Goal: Task Accomplishment & Management: Complete application form

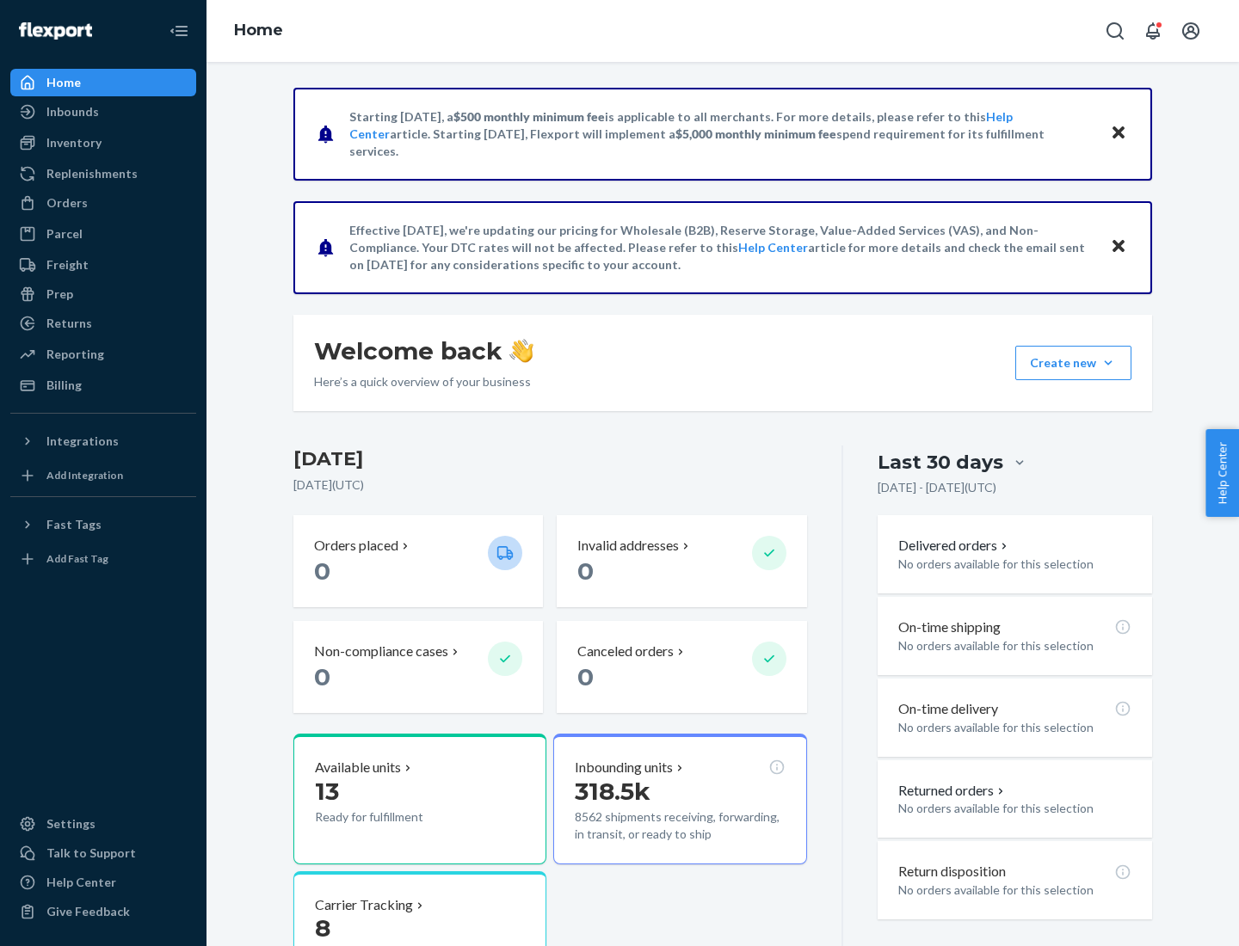
click at [1108, 363] on button "Create new Create new inbound Create new order Create new product" at bounding box center [1073, 363] width 116 height 34
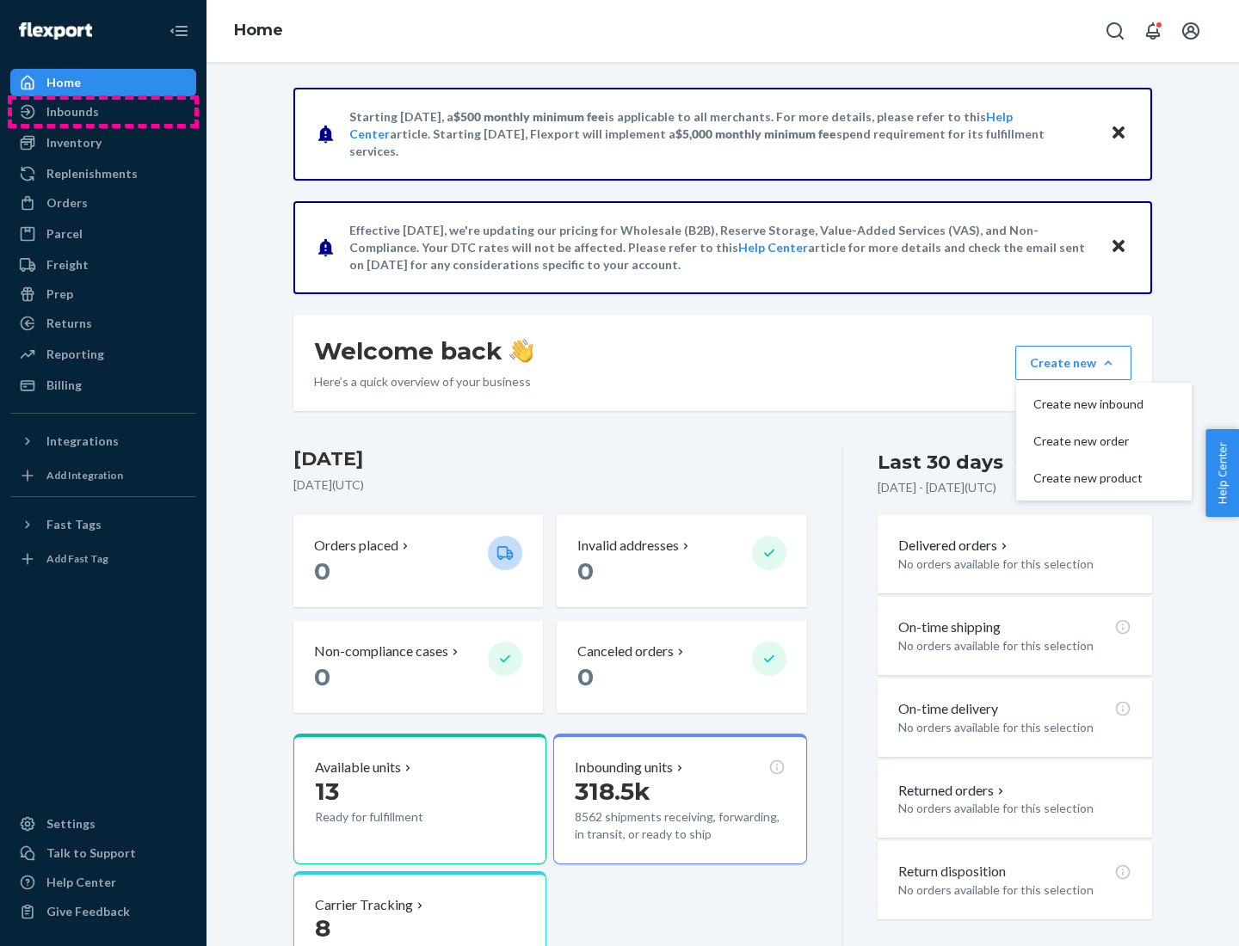
click at [103, 112] on div "Inbounds" at bounding box center [103, 112] width 182 height 24
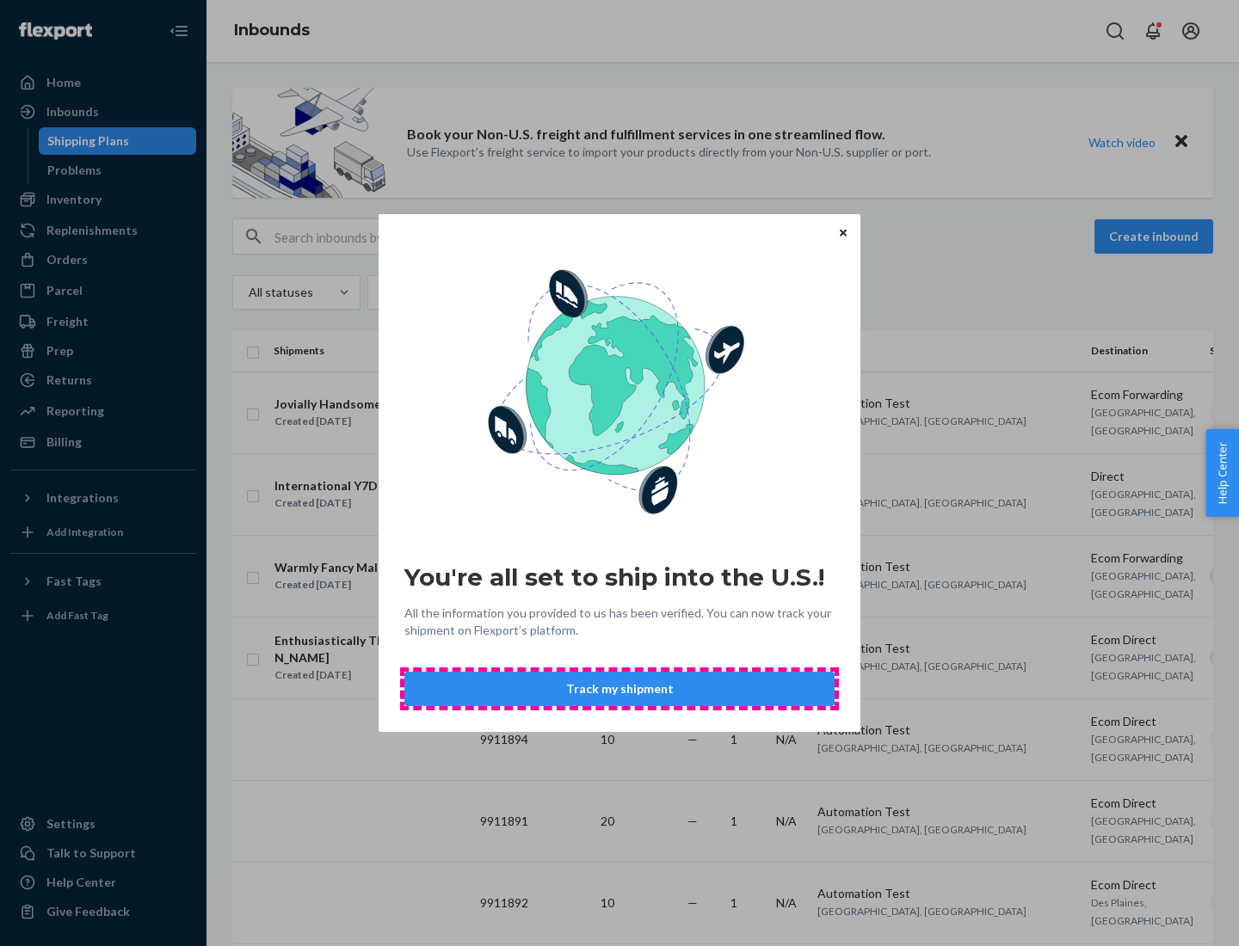
click at [619, 689] on button "Track my shipment" at bounding box center [619, 689] width 430 height 34
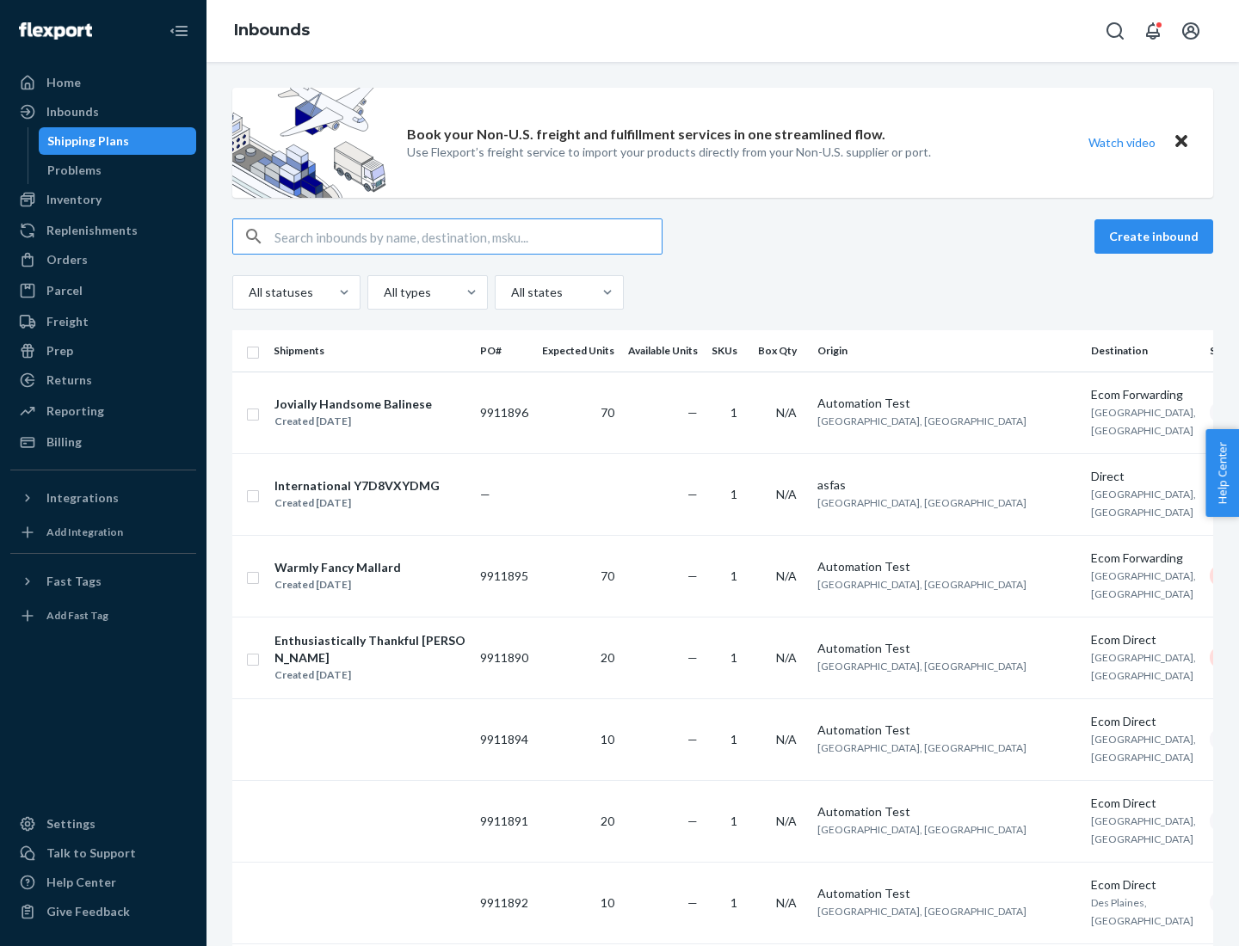
click at [1156, 237] on button "Create inbound" at bounding box center [1153, 236] width 119 height 34
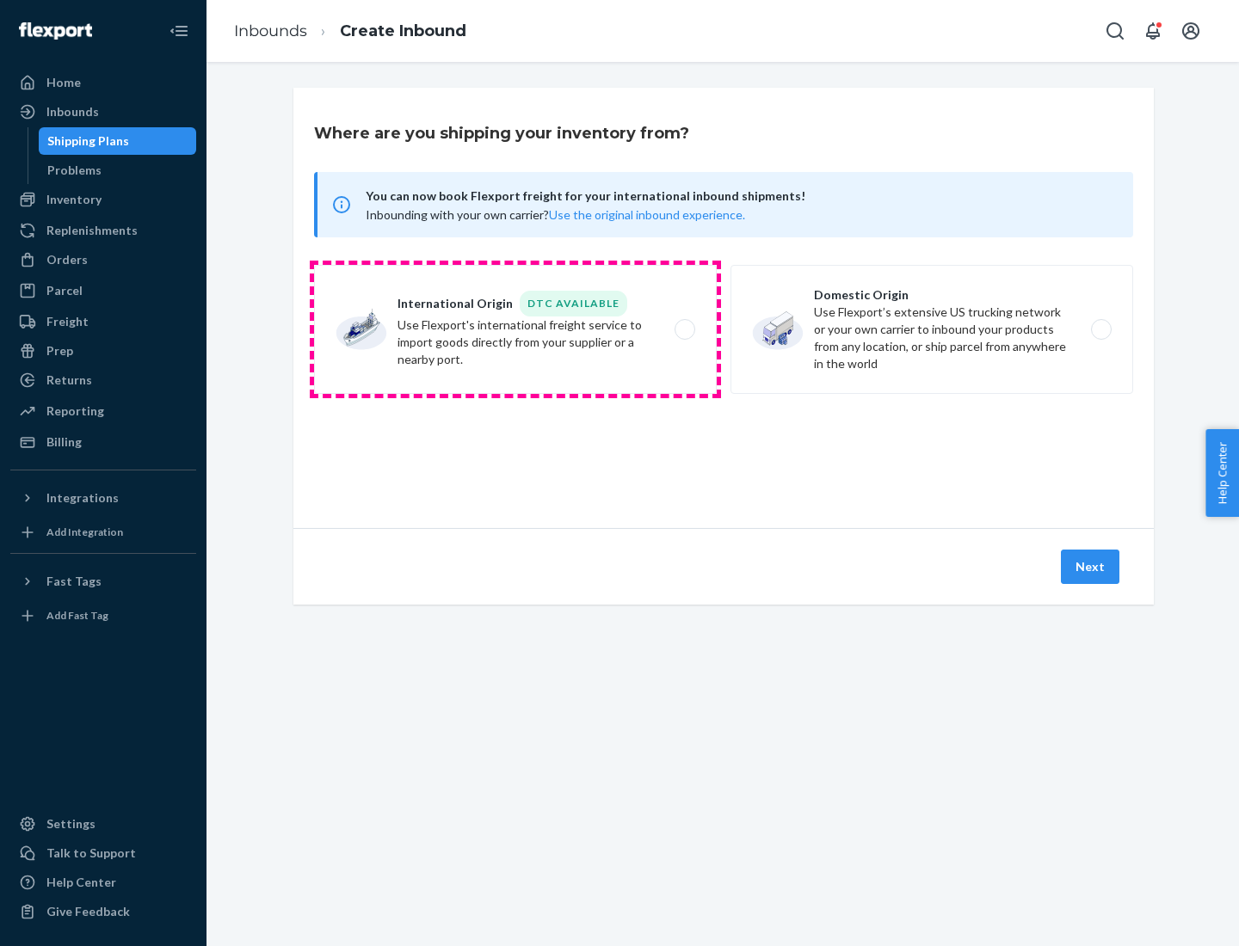
click at [515, 329] on label "International Origin DTC Available Use Flexport's international freight service…" at bounding box center [515, 329] width 403 height 129
click at [684, 329] on input "International Origin DTC Available Use Flexport's international freight service…" at bounding box center [689, 329] width 11 height 11
radio input "true"
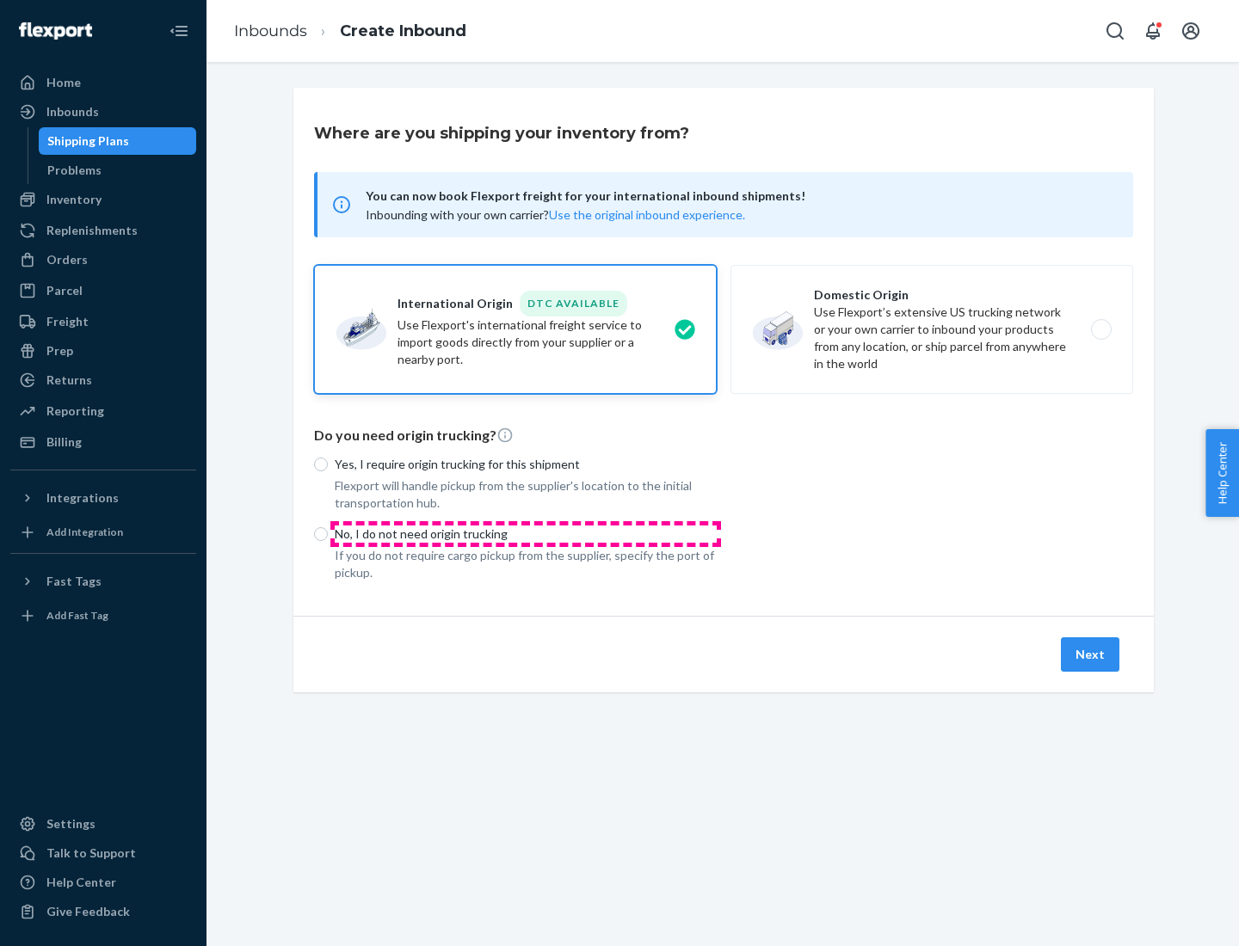
click at [526, 533] on p "No, I do not need origin trucking" at bounding box center [526, 534] width 382 height 17
click at [328, 533] on input "No, I do not need origin trucking" at bounding box center [321, 534] width 14 height 14
radio input "true"
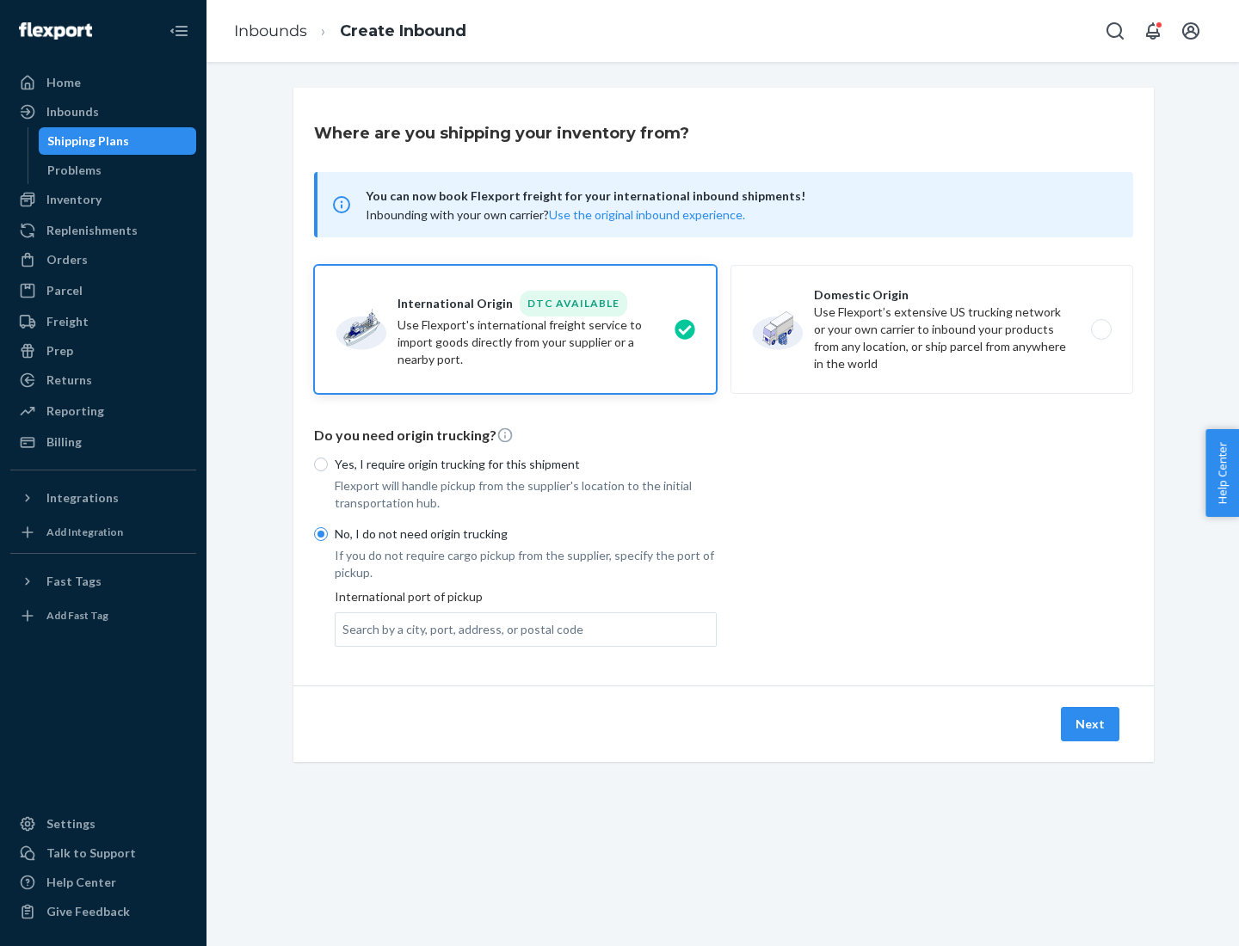
click at [459, 629] on div "Search by a city, port, address, or postal code" at bounding box center [462, 629] width 241 height 17
click at [344, 629] on input "Search by a city, port, address, or postal code" at bounding box center [343, 629] width 2 height 17
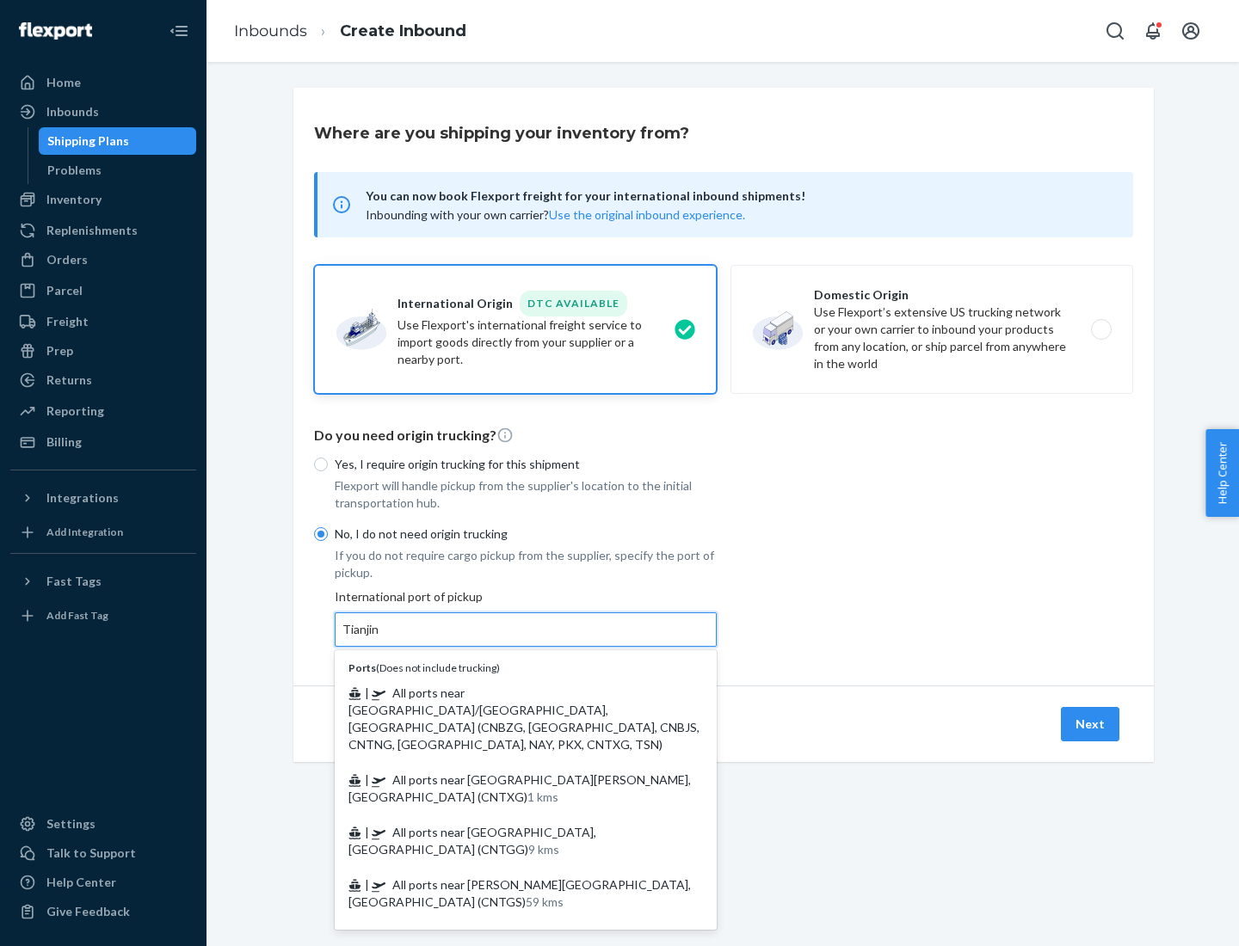
click at [508, 693] on span "| All ports near [GEOGRAPHIC_DATA]/[GEOGRAPHIC_DATA], [GEOGRAPHIC_DATA] (CNBZG,…" at bounding box center [523, 719] width 351 height 66
click at [380, 638] on input "Tianjin" at bounding box center [361, 629] width 38 height 17
type input "All ports near [GEOGRAPHIC_DATA]/[GEOGRAPHIC_DATA], [GEOGRAPHIC_DATA] (CNBZG, […"
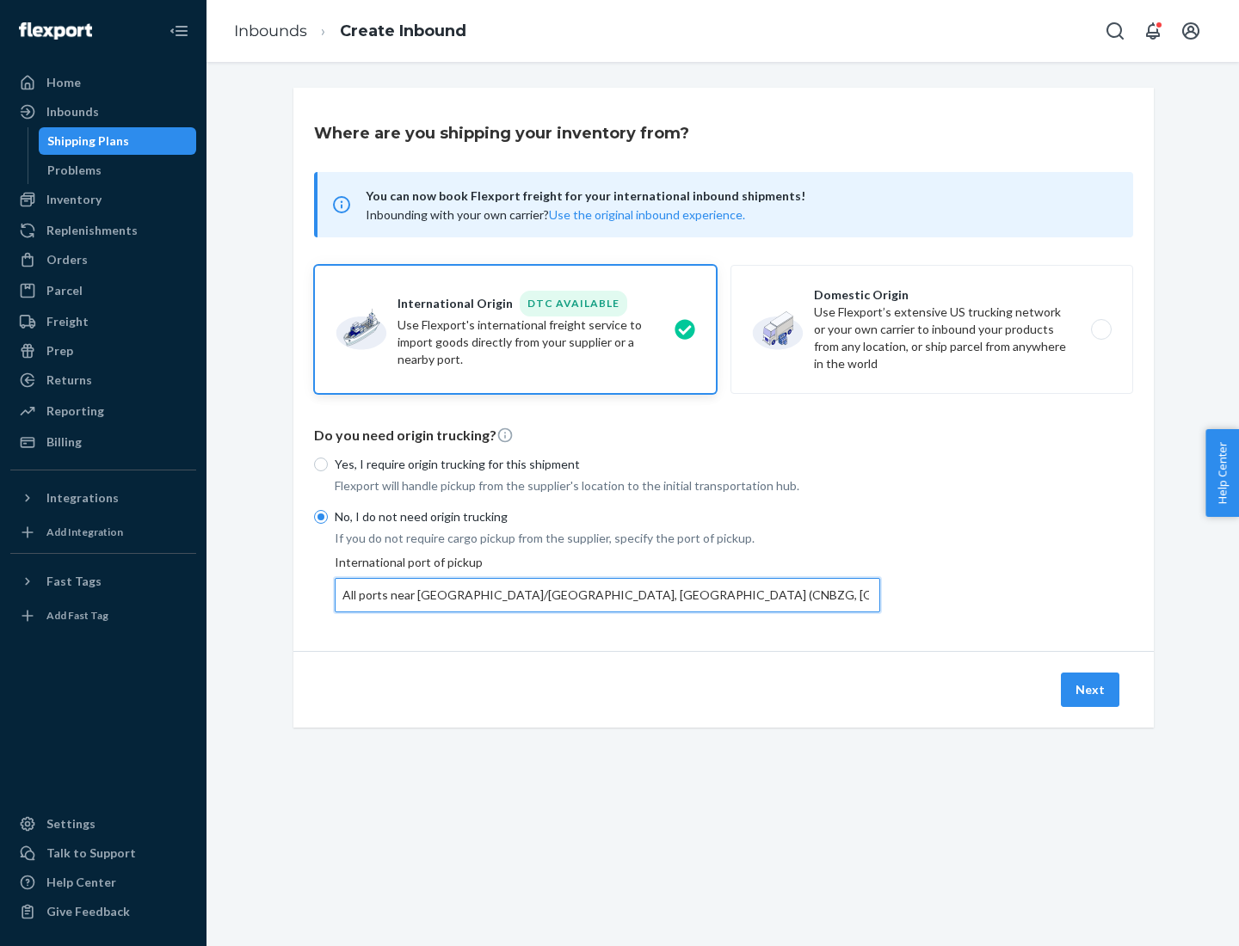
click at [1091, 689] on button "Next" at bounding box center [1090, 690] width 59 height 34
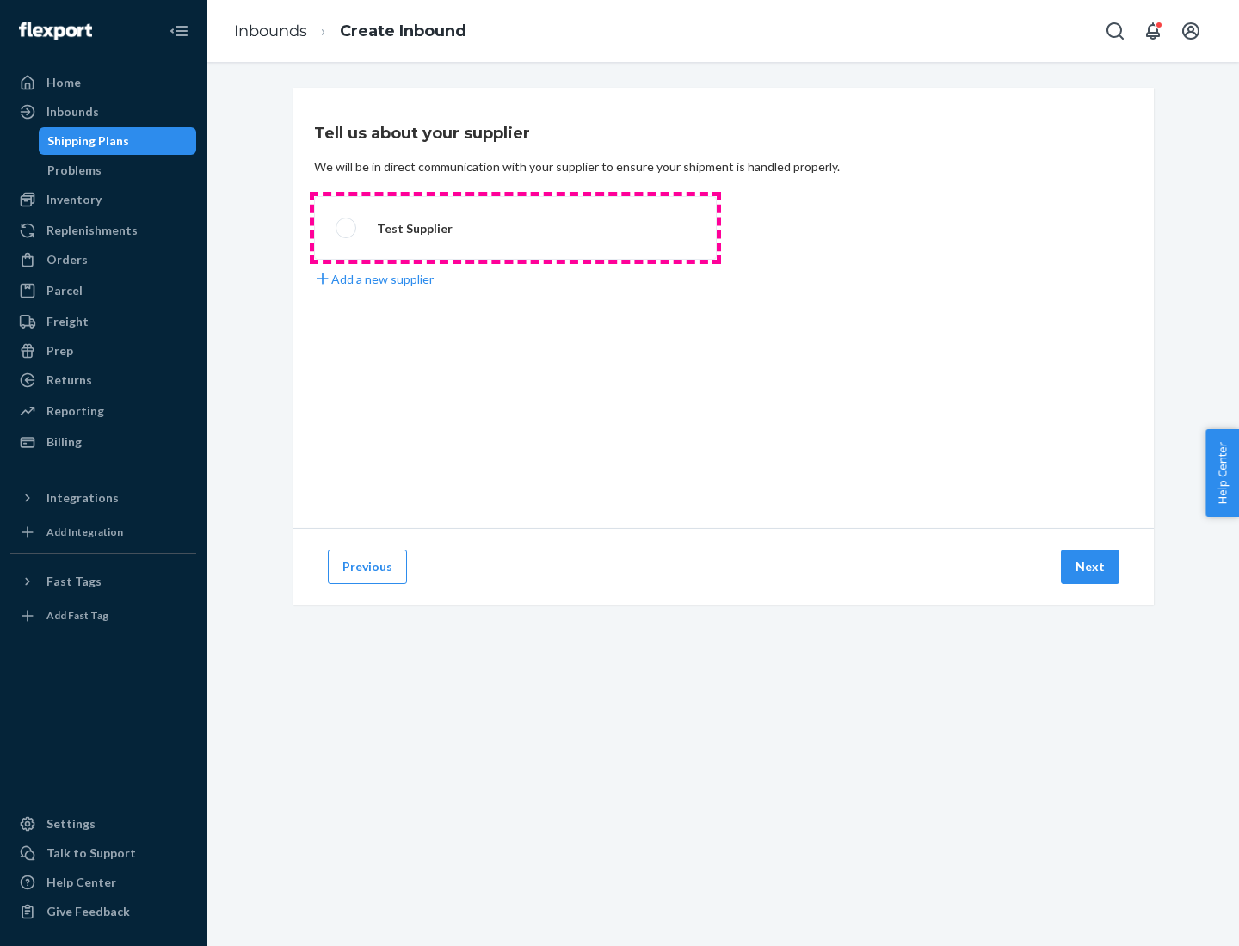
click at [515, 228] on label "Test Supplier" at bounding box center [515, 228] width 403 height 64
click at [347, 228] on input "Test Supplier" at bounding box center [341, 228] width 11 height 11
radio input "true"
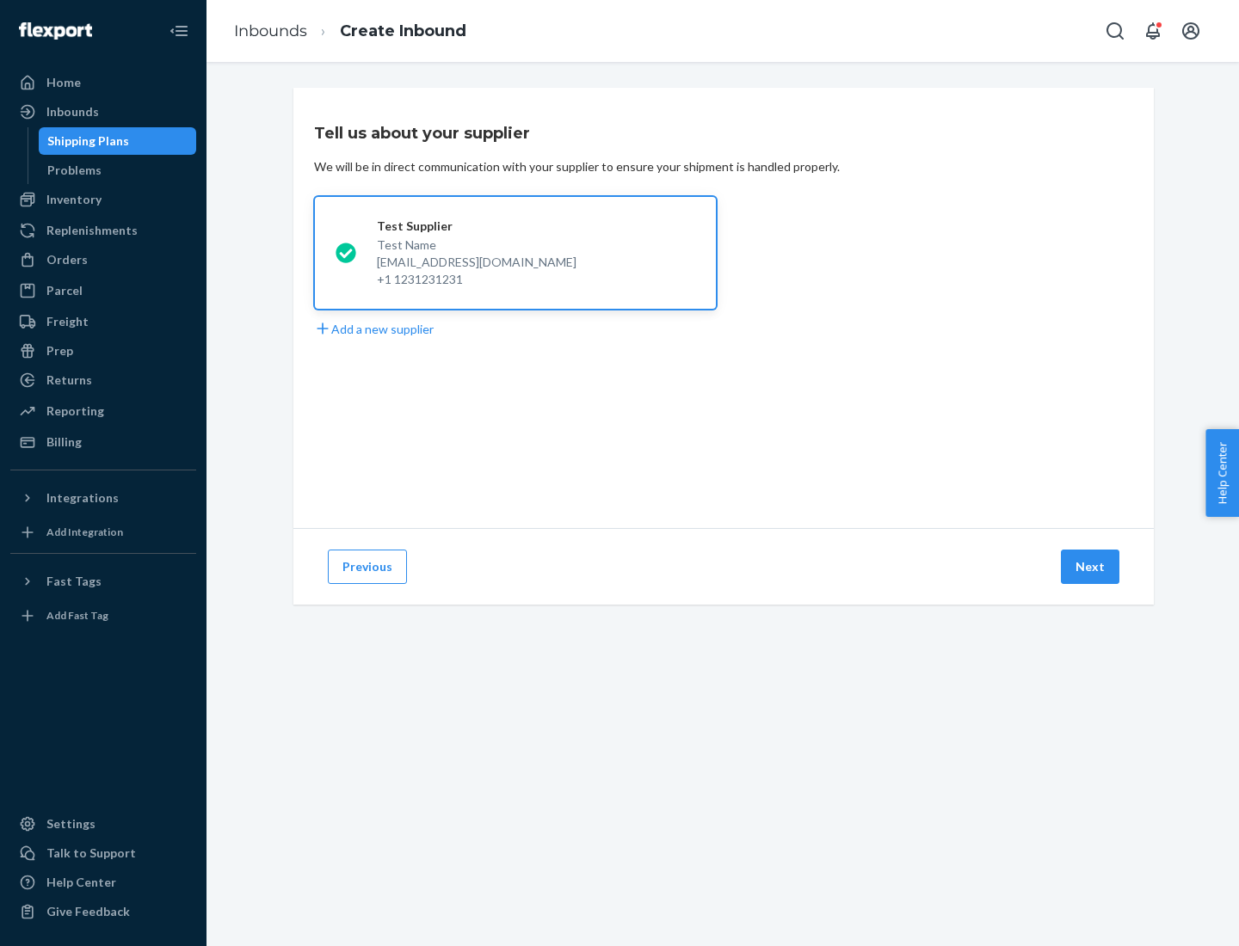
click at [1091, 567] on button "Next" at bounding box center [1090, 567] width 59 height 34
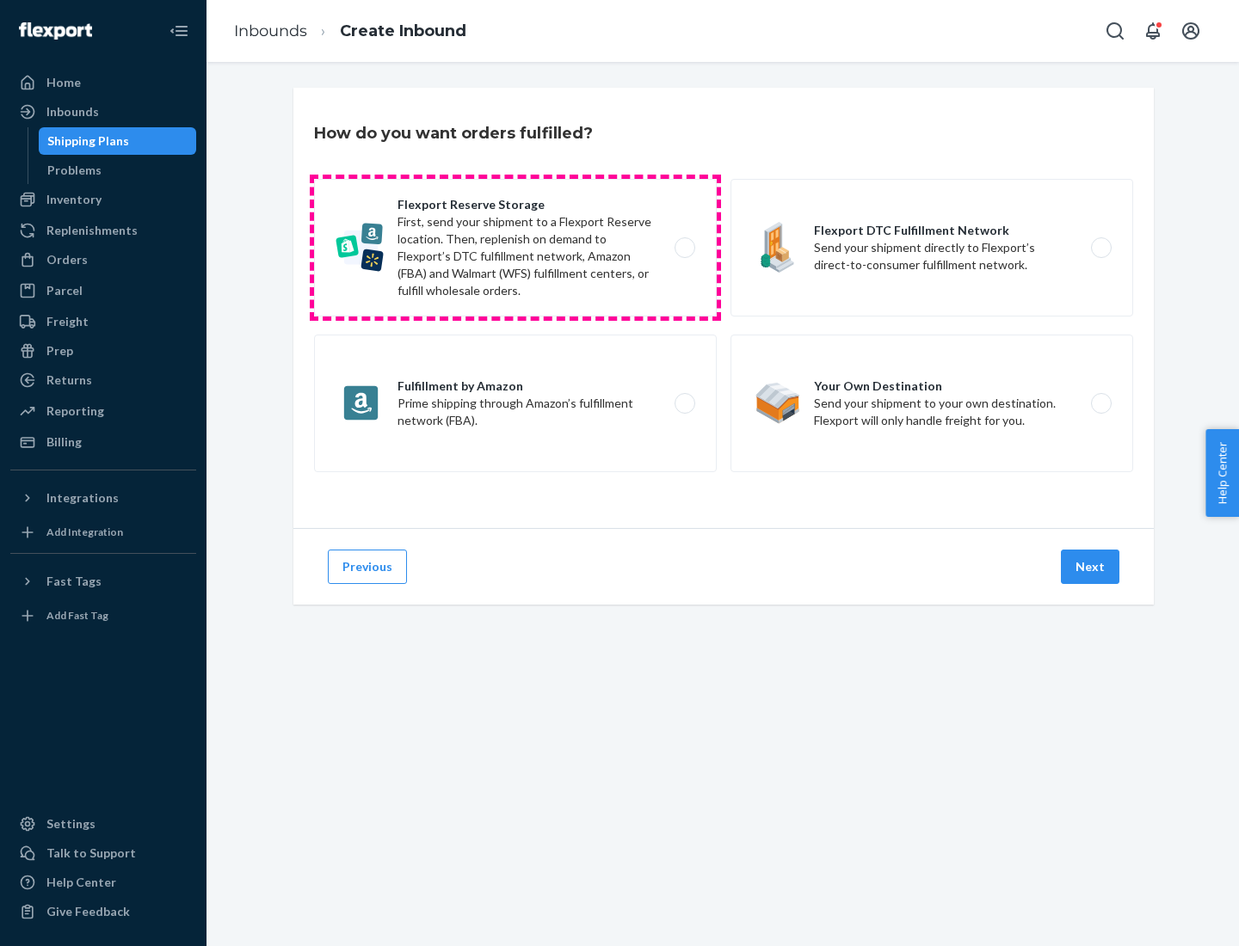
click at [515, 248] on label "Flexport Reserve Storage First, send your shipment to a Flexport Reserve locati…" at bounding box center [515, 248] width 403 height 138
click at [684, 248] on input "Flexport Reserve Storage First, send your shipment to a Flexport Reserve locati…" at bounding box center [689, 248] width 11 height 11
radio input "true"
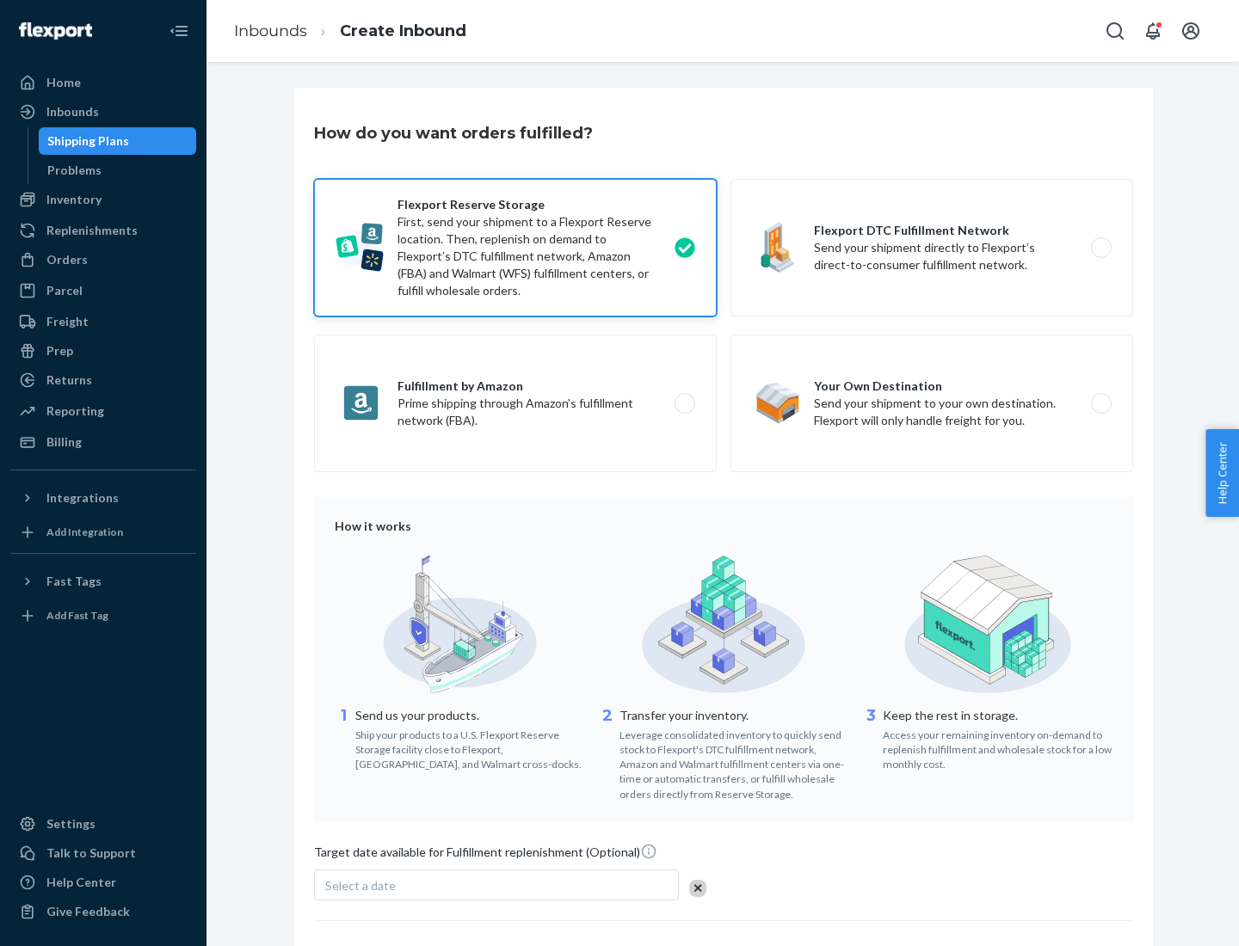
scroll to position [141, 0]
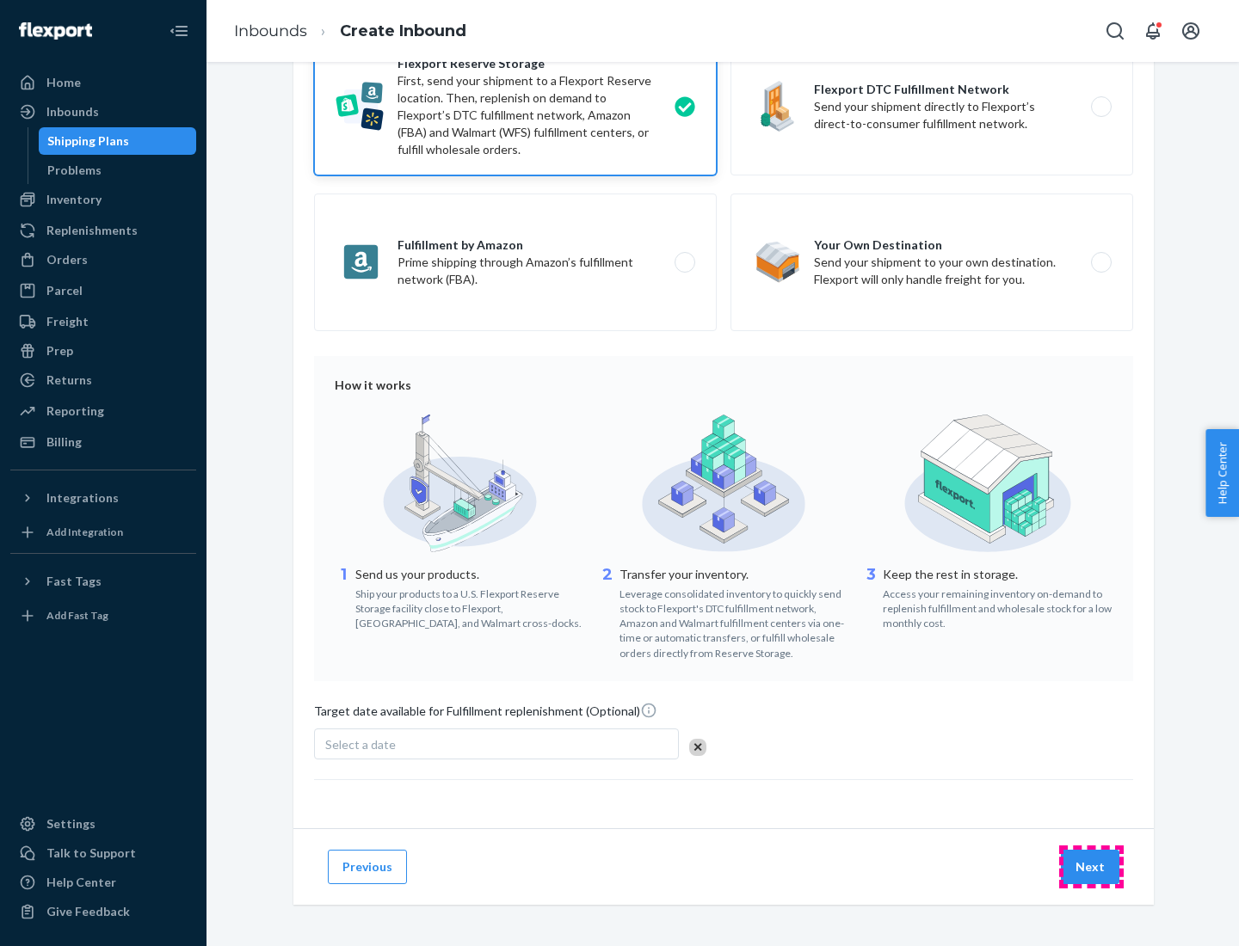
click at [1091, 866] on button "Next" at bounding box center [1090, 867] width 59 height 34
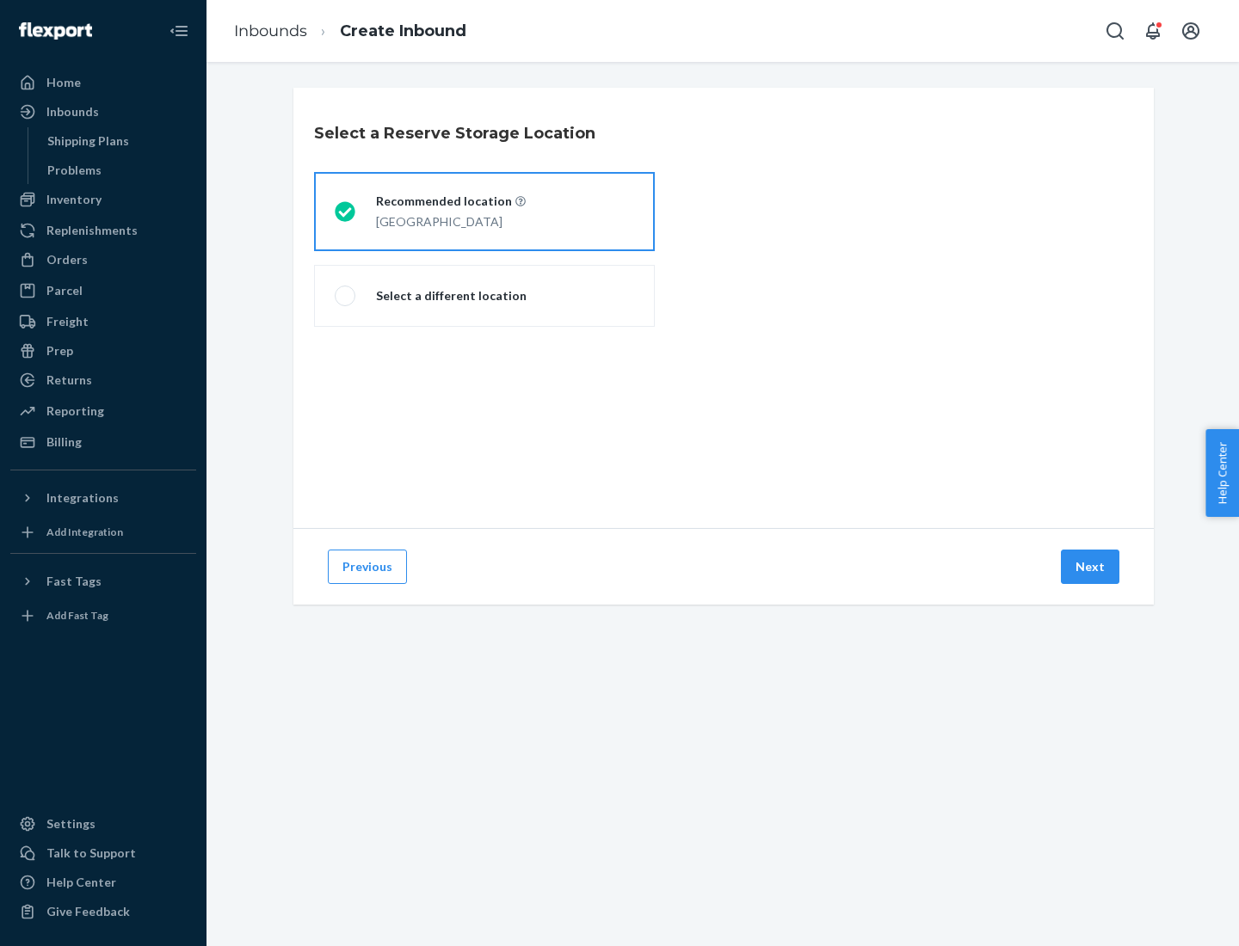
click at [484, 212] on div "[GEOGRAPHIC_DATA]" at bounding box center [451, 220] width 150 height 21
click at [346, 212] on input "Recommended location [GEOGRAPHIC_DATA]" at bounding box center [340, 211] width 11 height 11
click at [1091, 567] on button "Next" at bounding box center [1090, 567] width 59 height 34
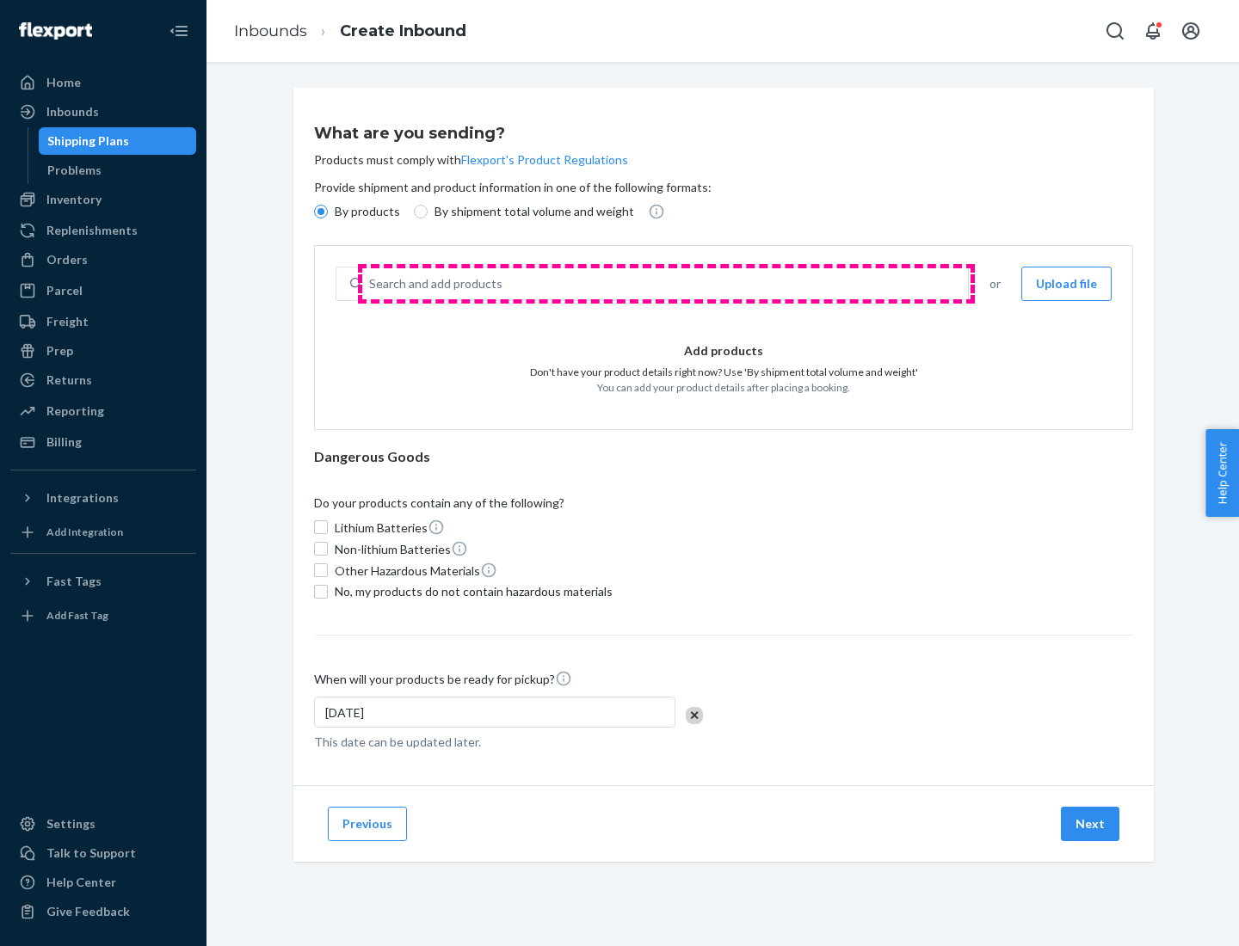
click at [666, 284] on div "Search and add products" at bounding box center [665, 283] width 606 height 31
click at [371, 284] on input "Search and add products" at bounding box center [370, 283] width 2 height 17
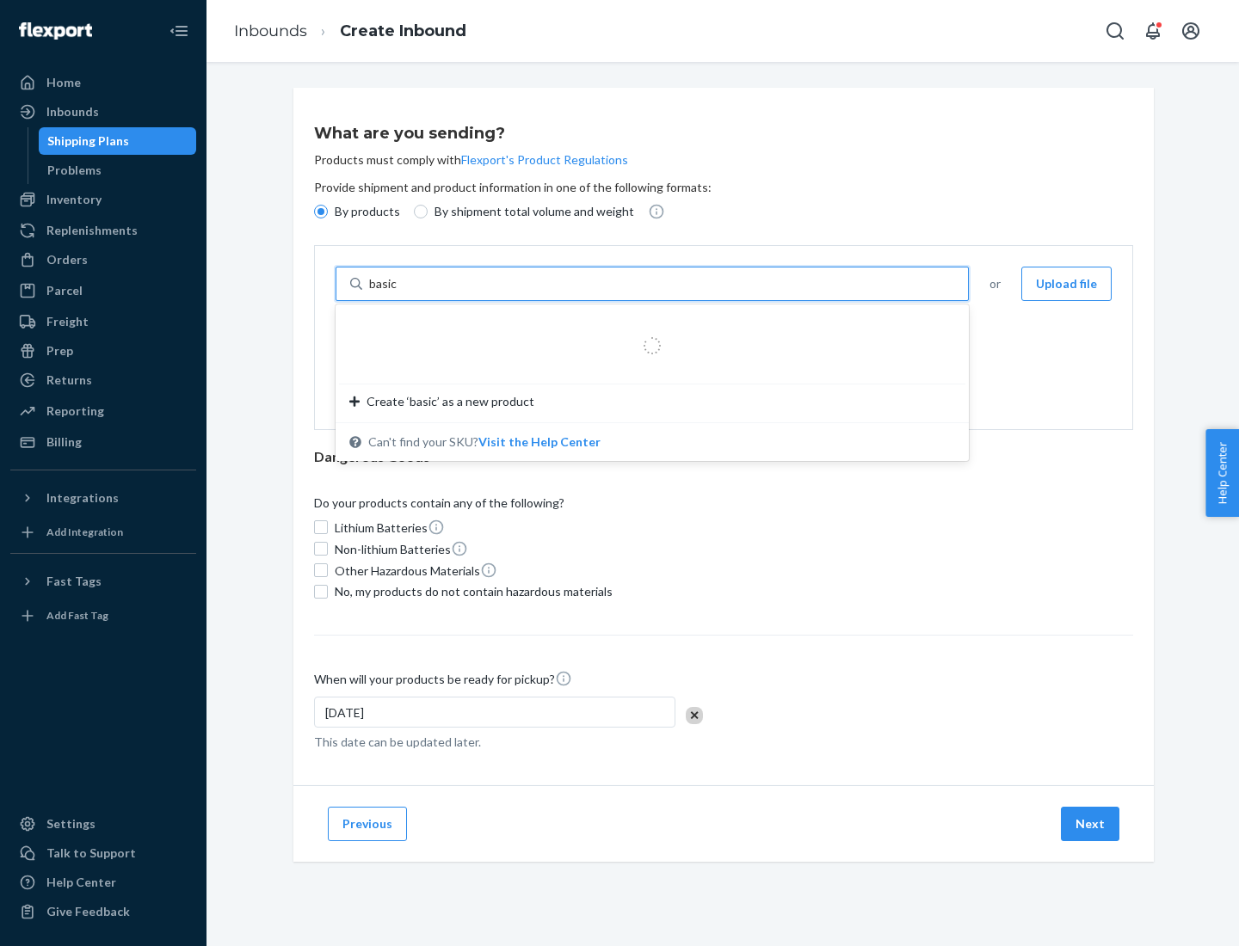
type input "basic"
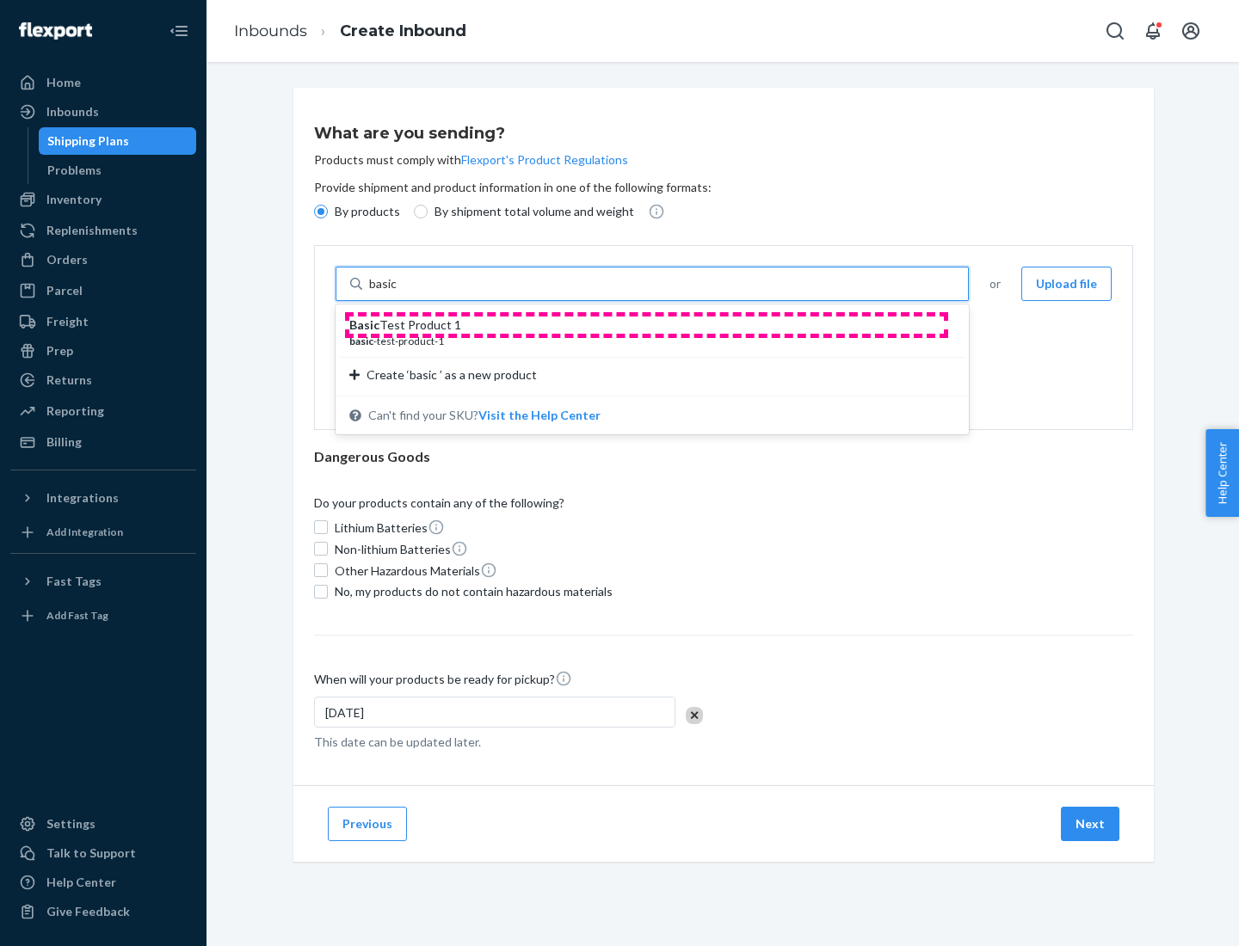
click at [646, 325] on div "Basic Test Product 1" at bounding box center [645, 325] width 592 height 17
click at [400, 293] on input "basic" at bounding box center [384, 283] width 31 height 17
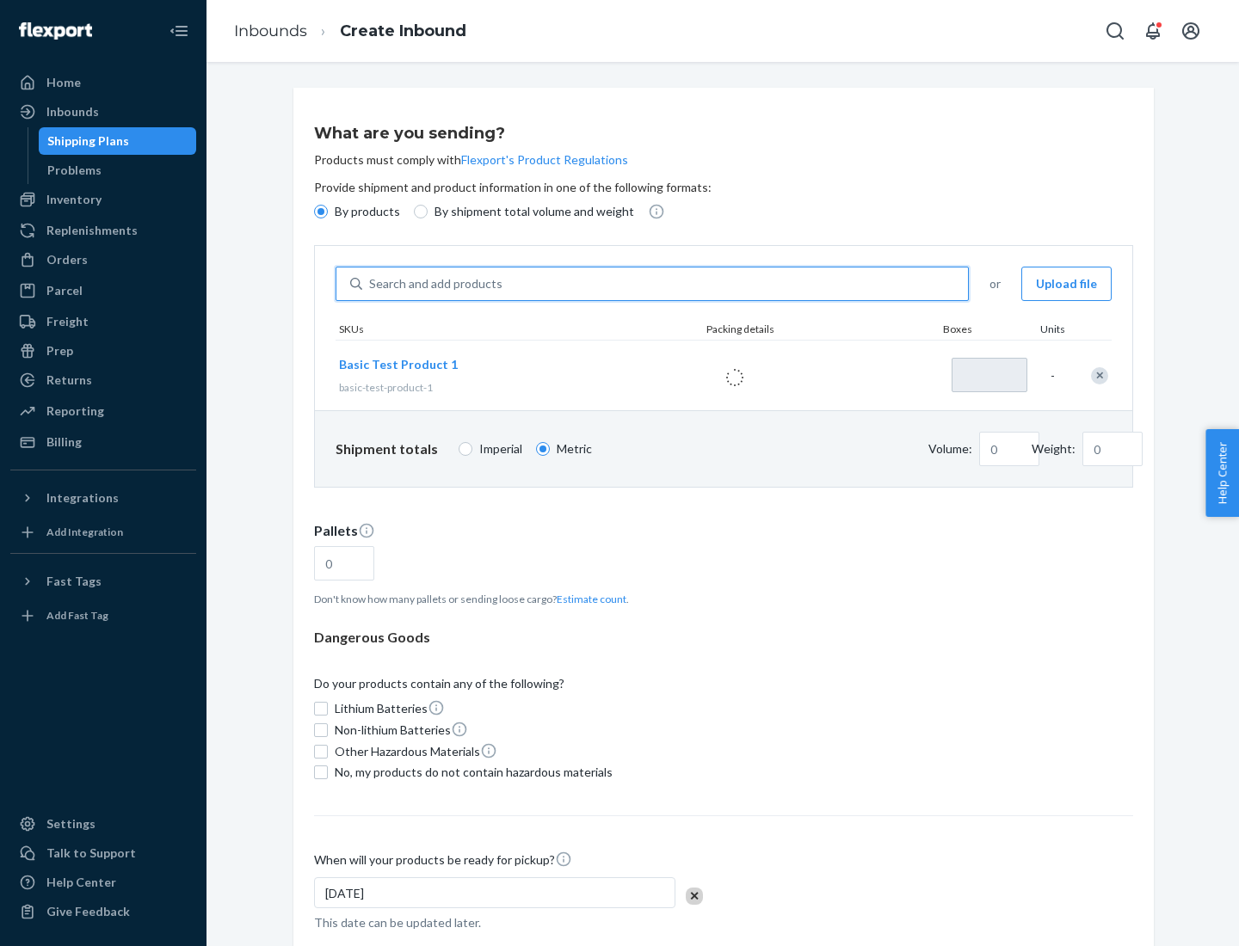
type input "1"
type input "1.09"
type input "3.27"
type input "30"
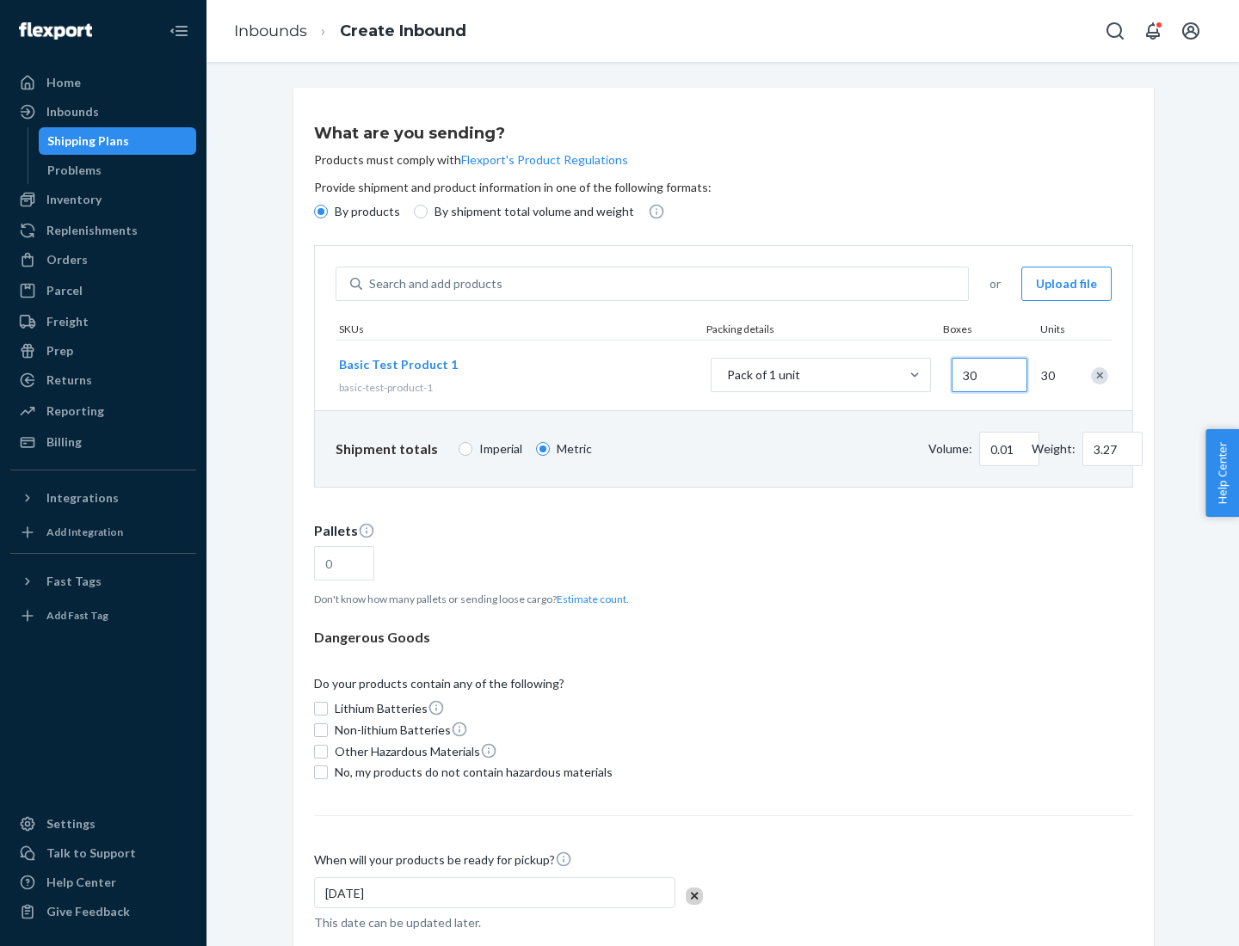
type input "0.01"
type input "32.66"
type input "300"
type input "0.07"
type input "326.59"
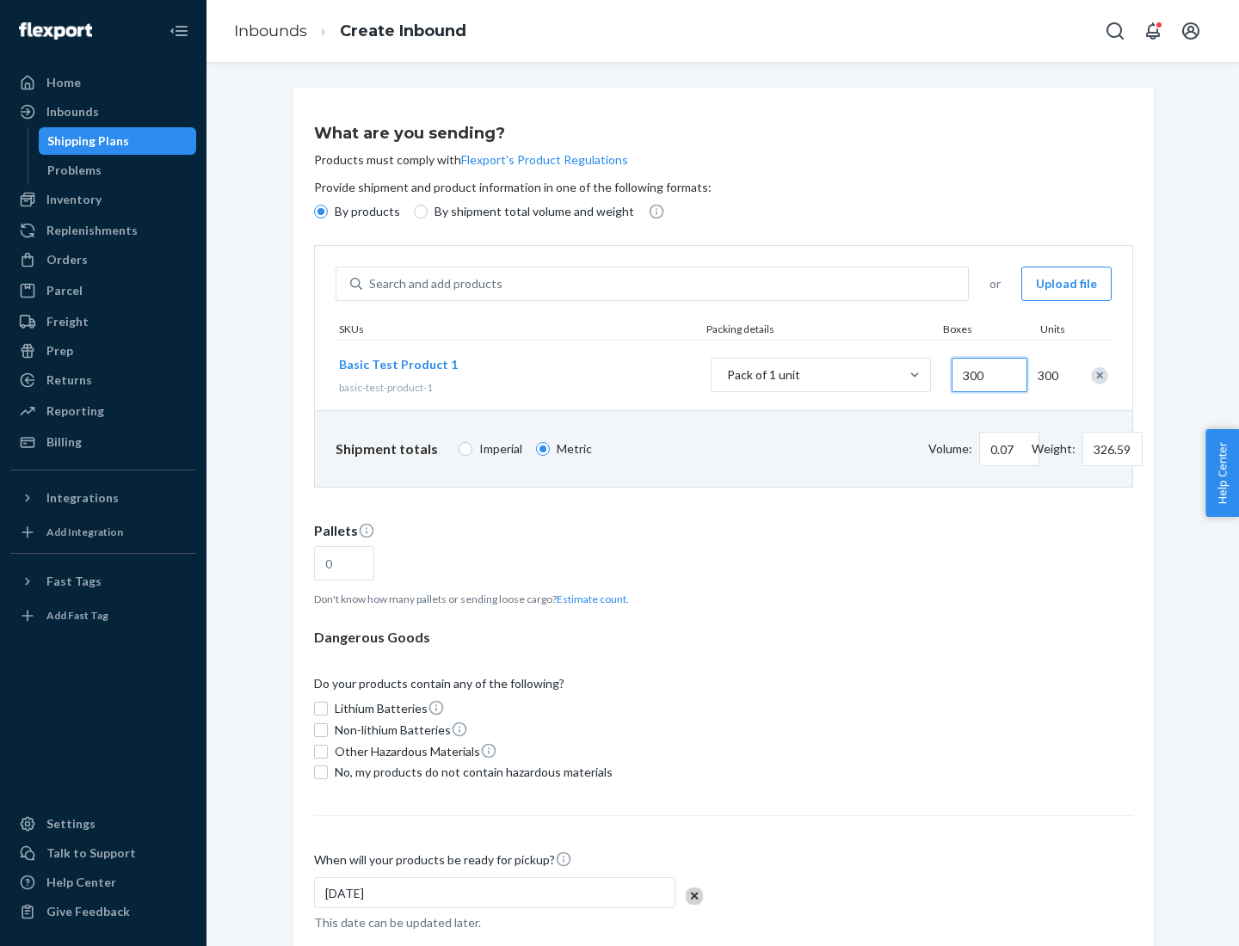
type input "3000"
type input "0.68"
type input "3265.86"
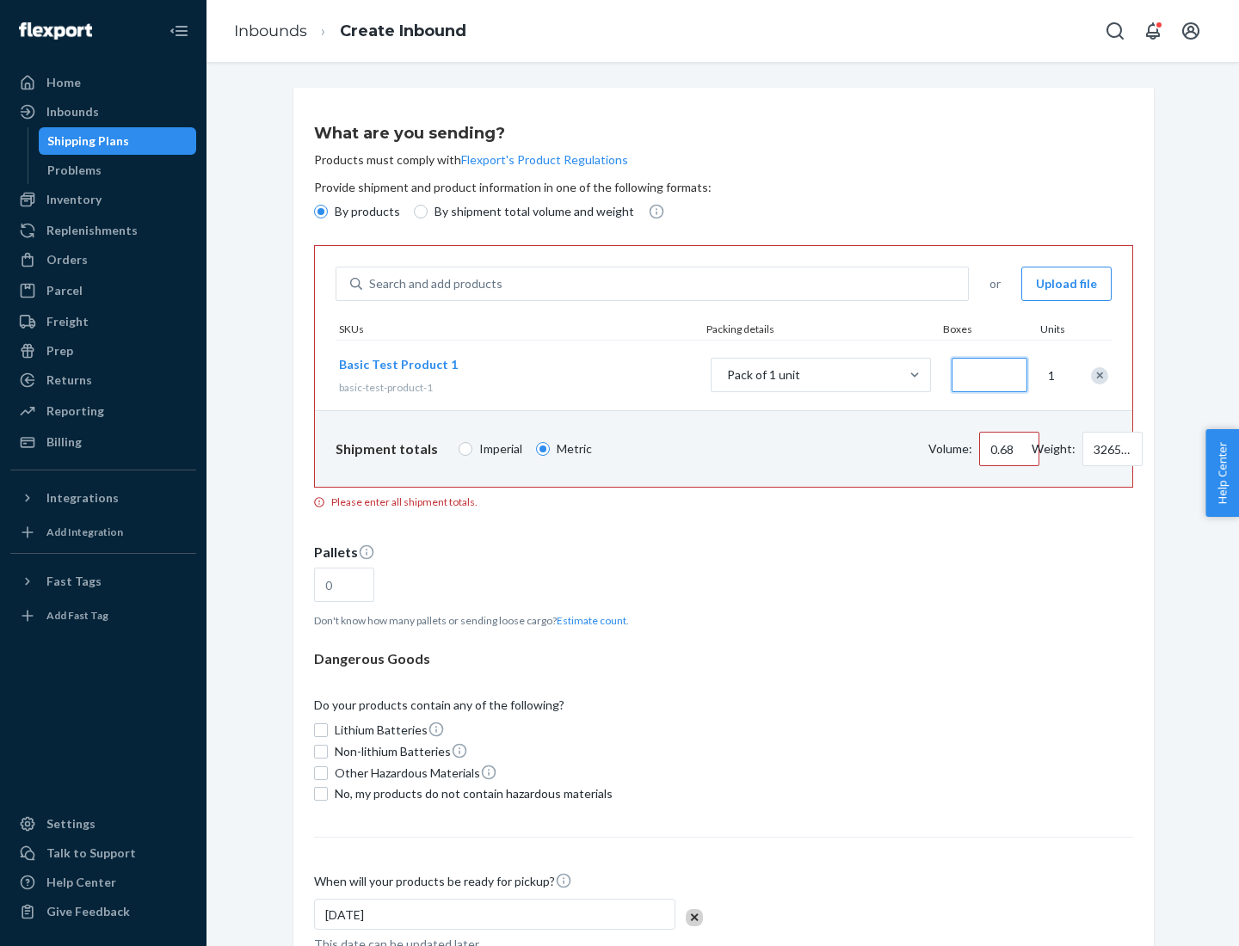
type input "1.09"
type input "10"
type input "10.89"
type input "100"
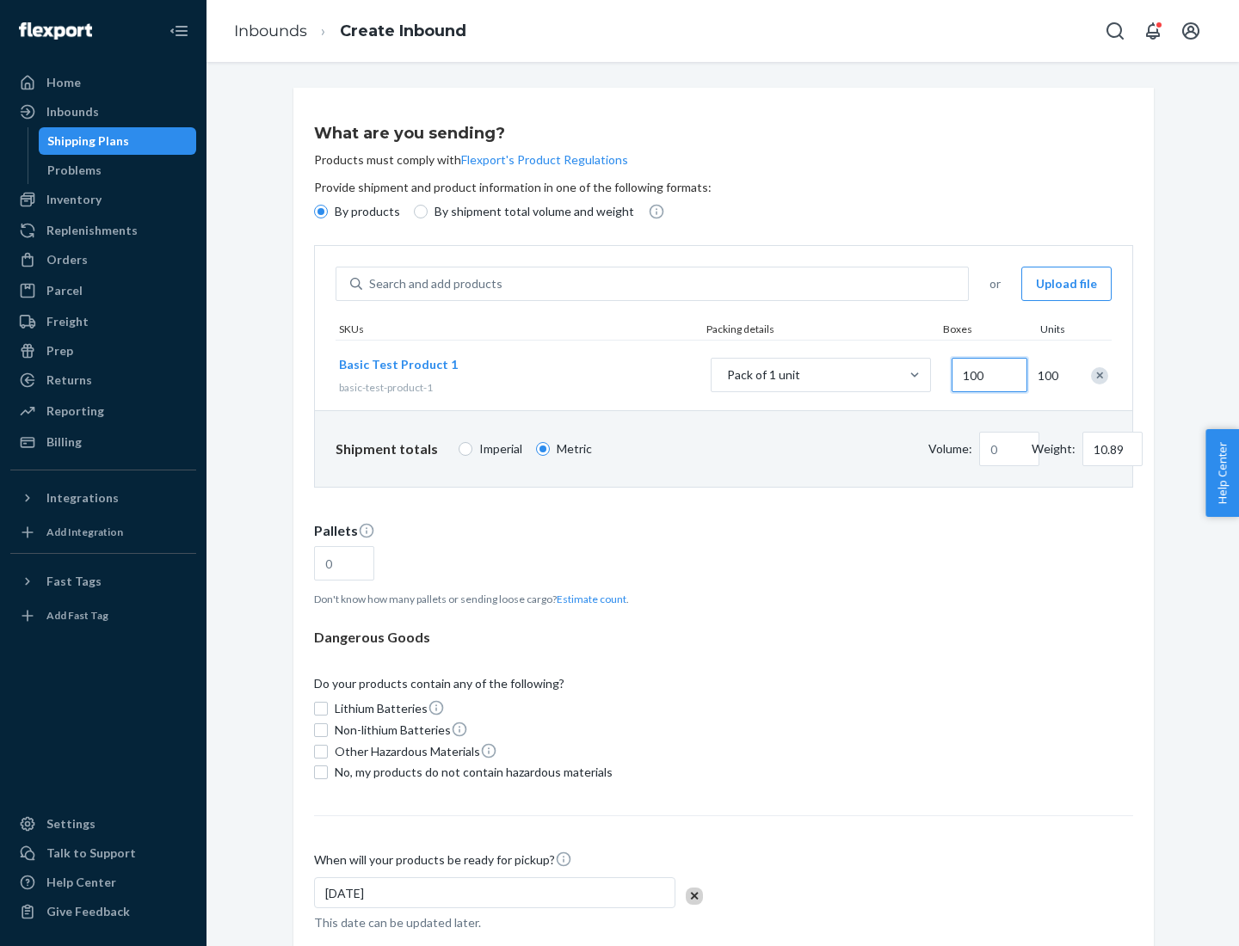
type input "0.02"
type input "108.86"
type input "1000"
type input "0.23"
type input "1088.62"
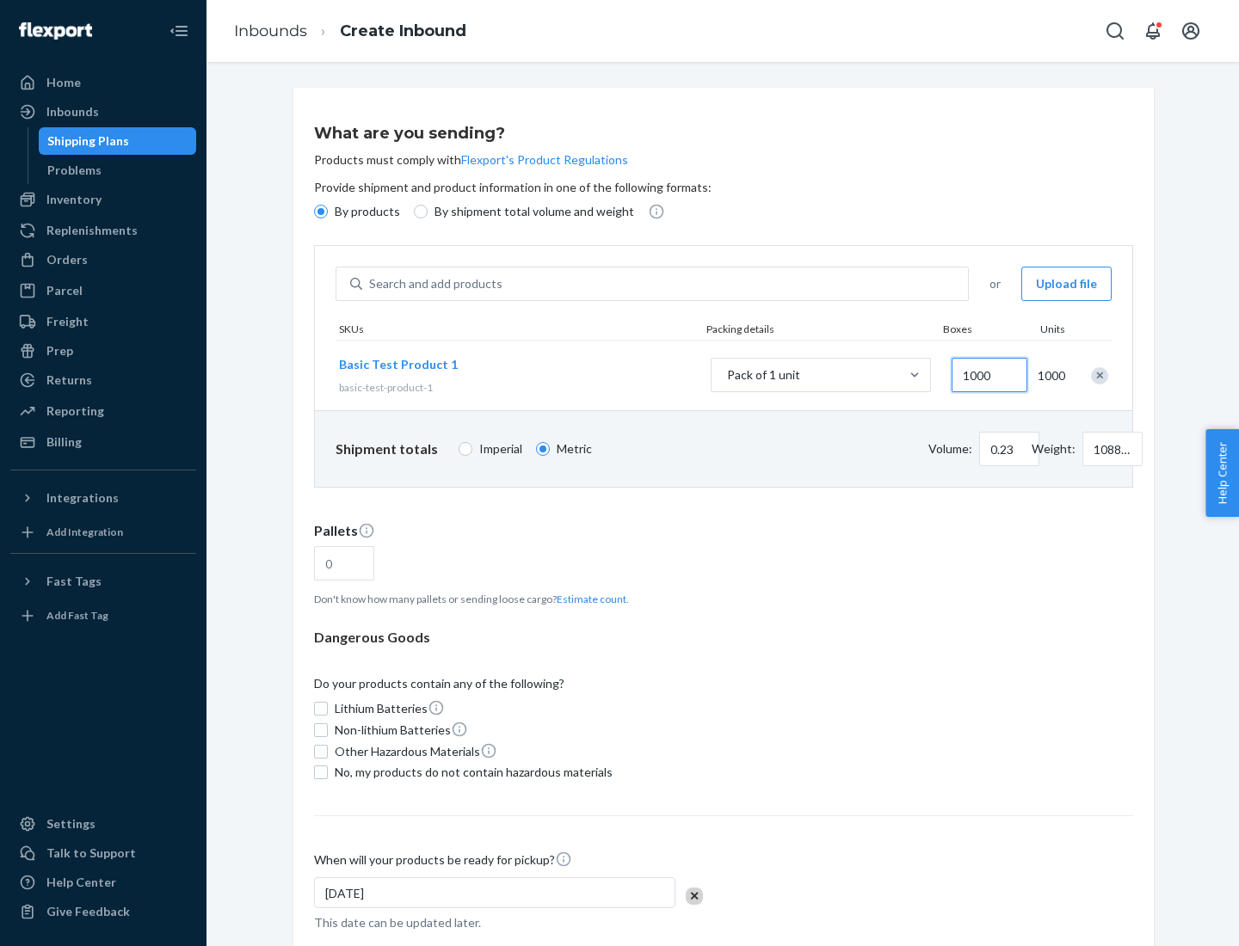
scroll to position [59, 0]
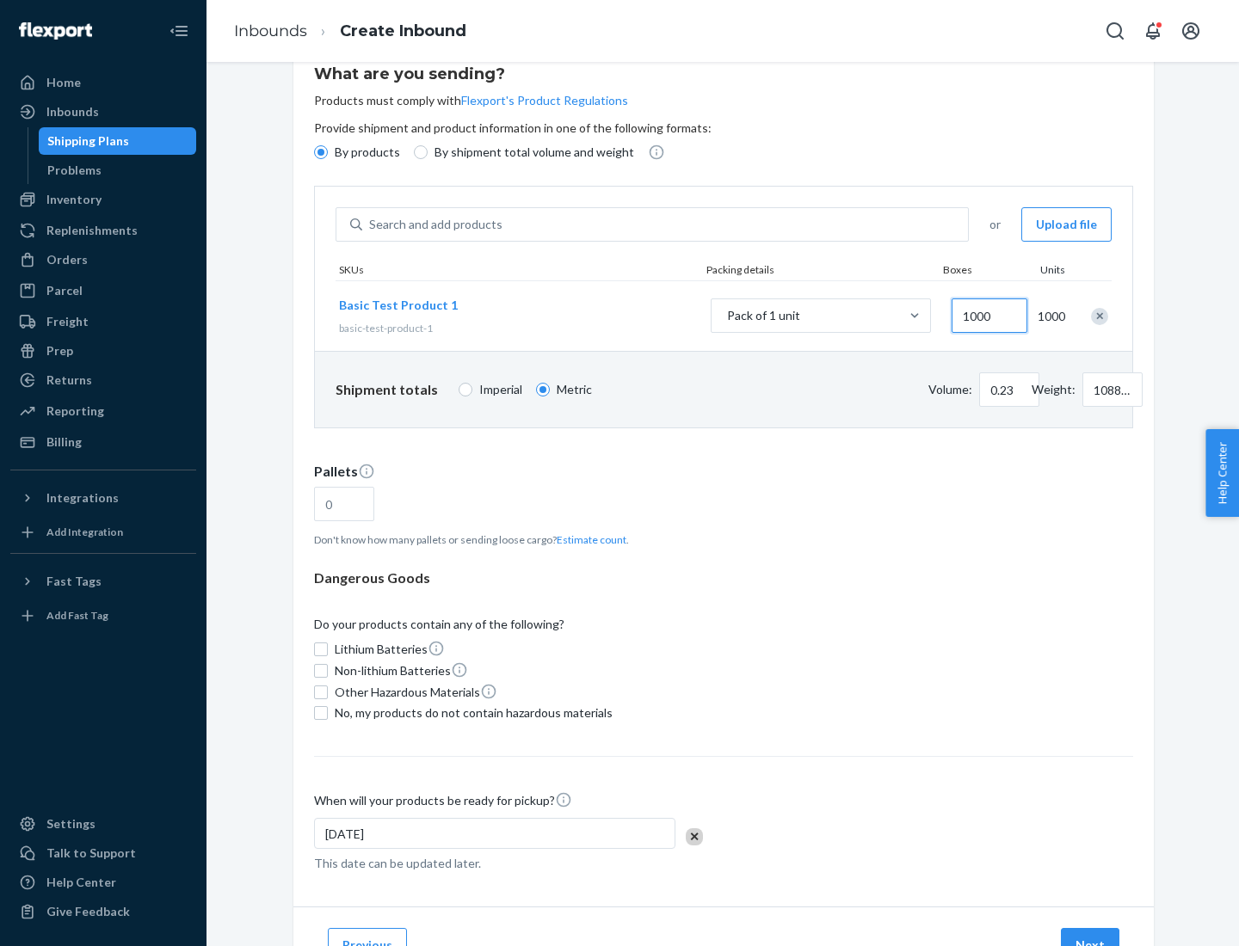
type input "1000"
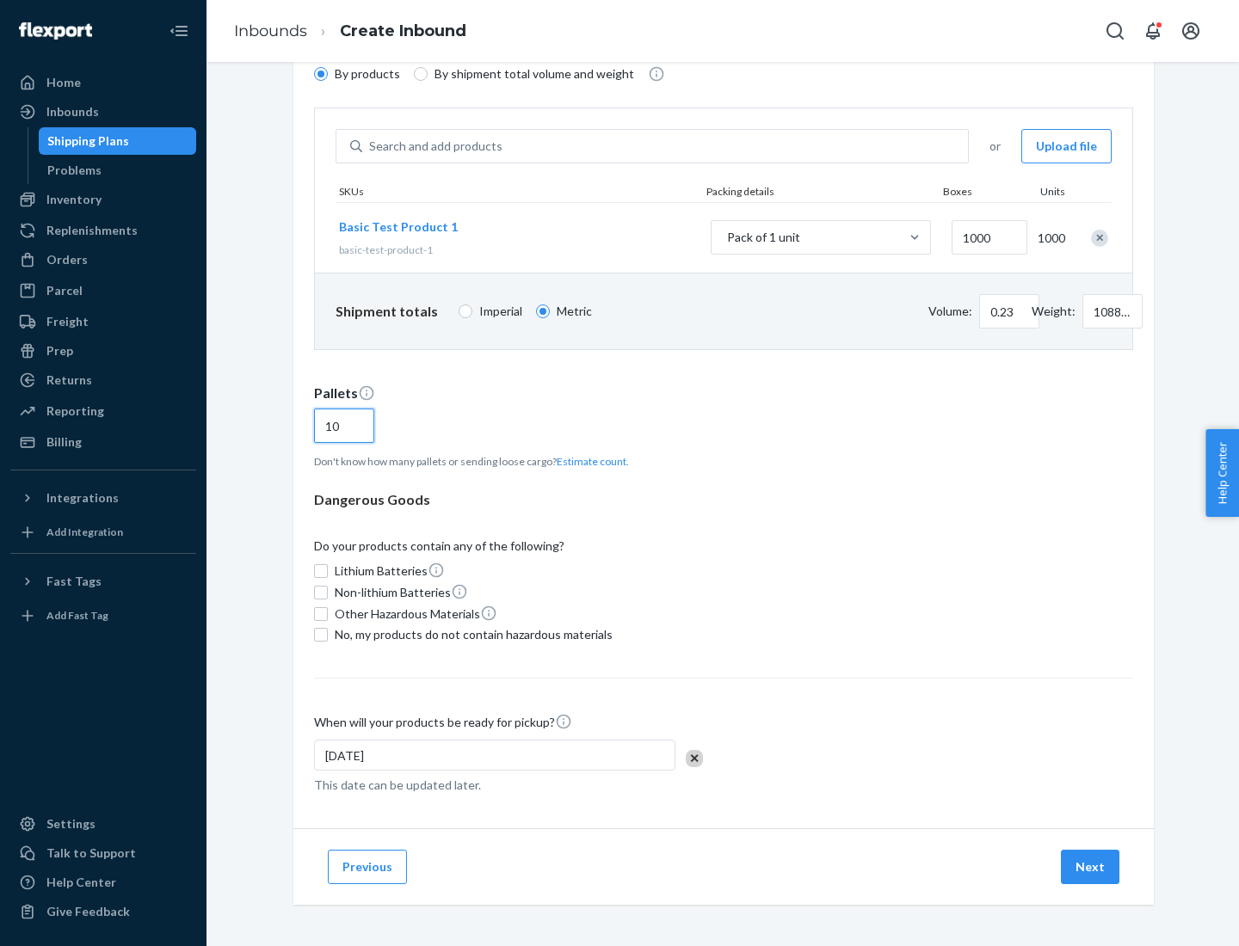
type input "10"
click at [471, 635] on span "No, my products do not contain hazardous materials" at bounding box center [474, 634] width 278 height 17
click at [328, 635] on input "No, my products do not contain hazardous materials" at bounding box center [321, 635] width 14 height 14
checkbox input "true"
click at [1091, 867] on button "Next" at bounding box center [1090, 867] width 59 height 34
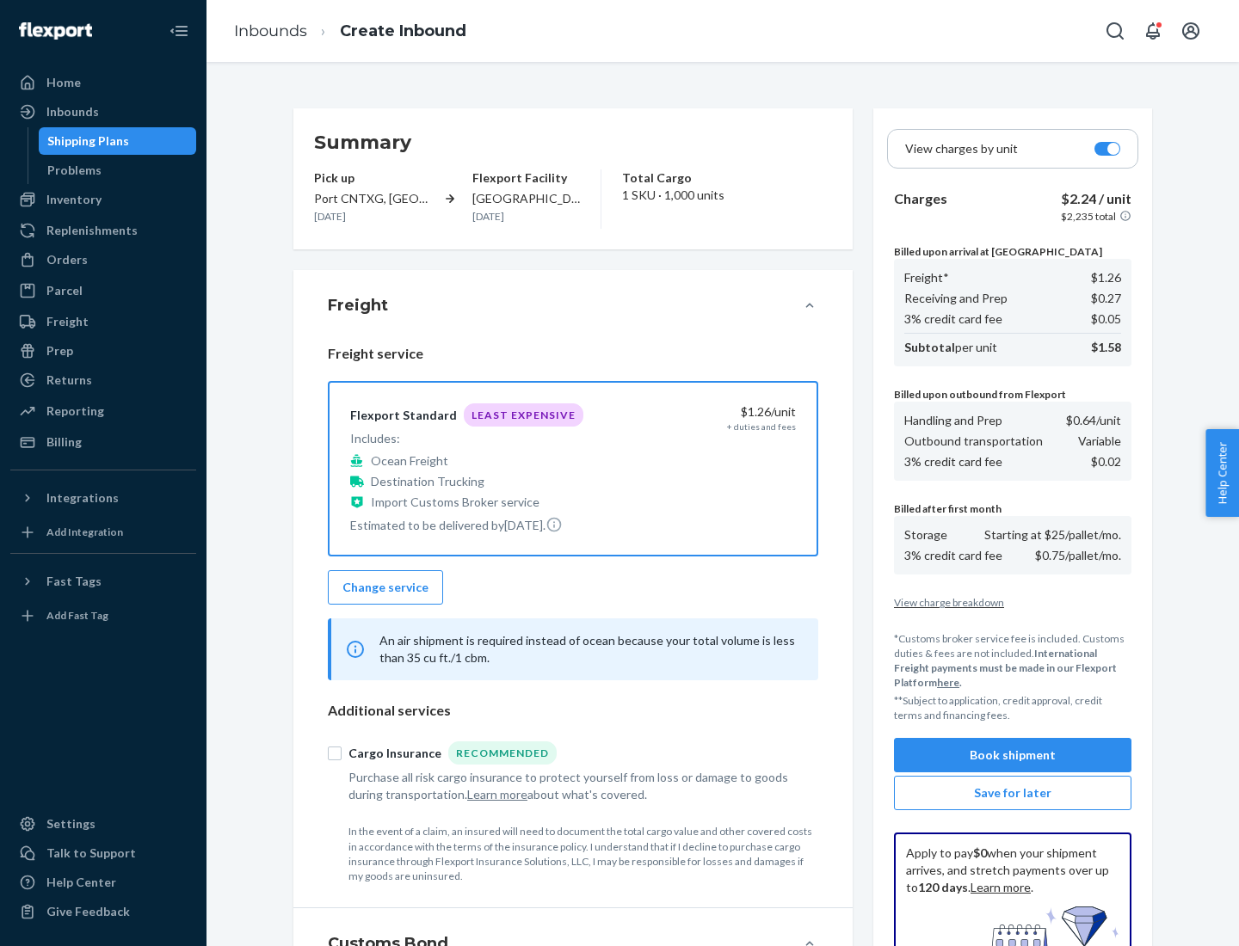
scroll to position [251, 0]
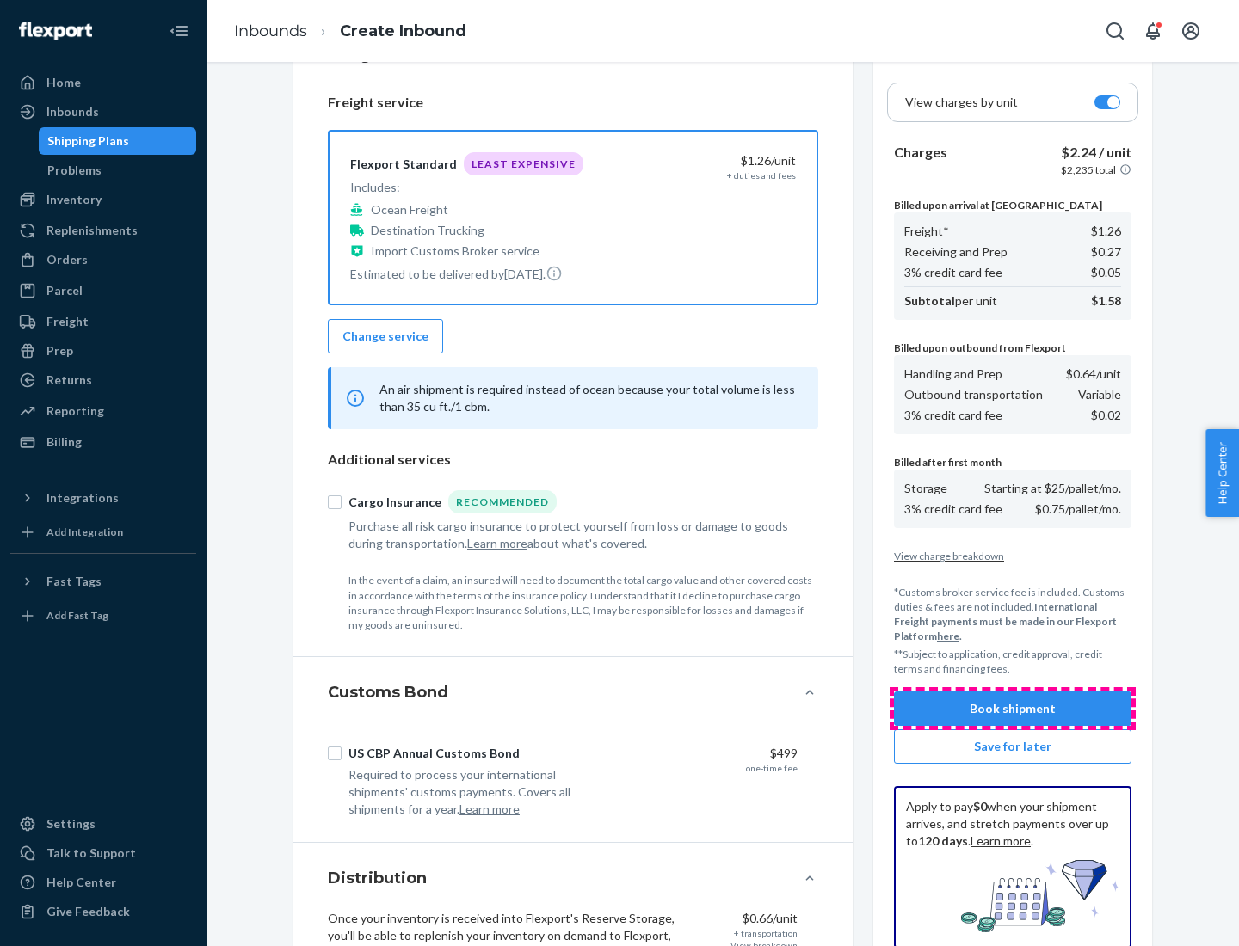
click at [1013, 709] on button "Book shipment" at bounding box center [1012, 709] width 237 height 34
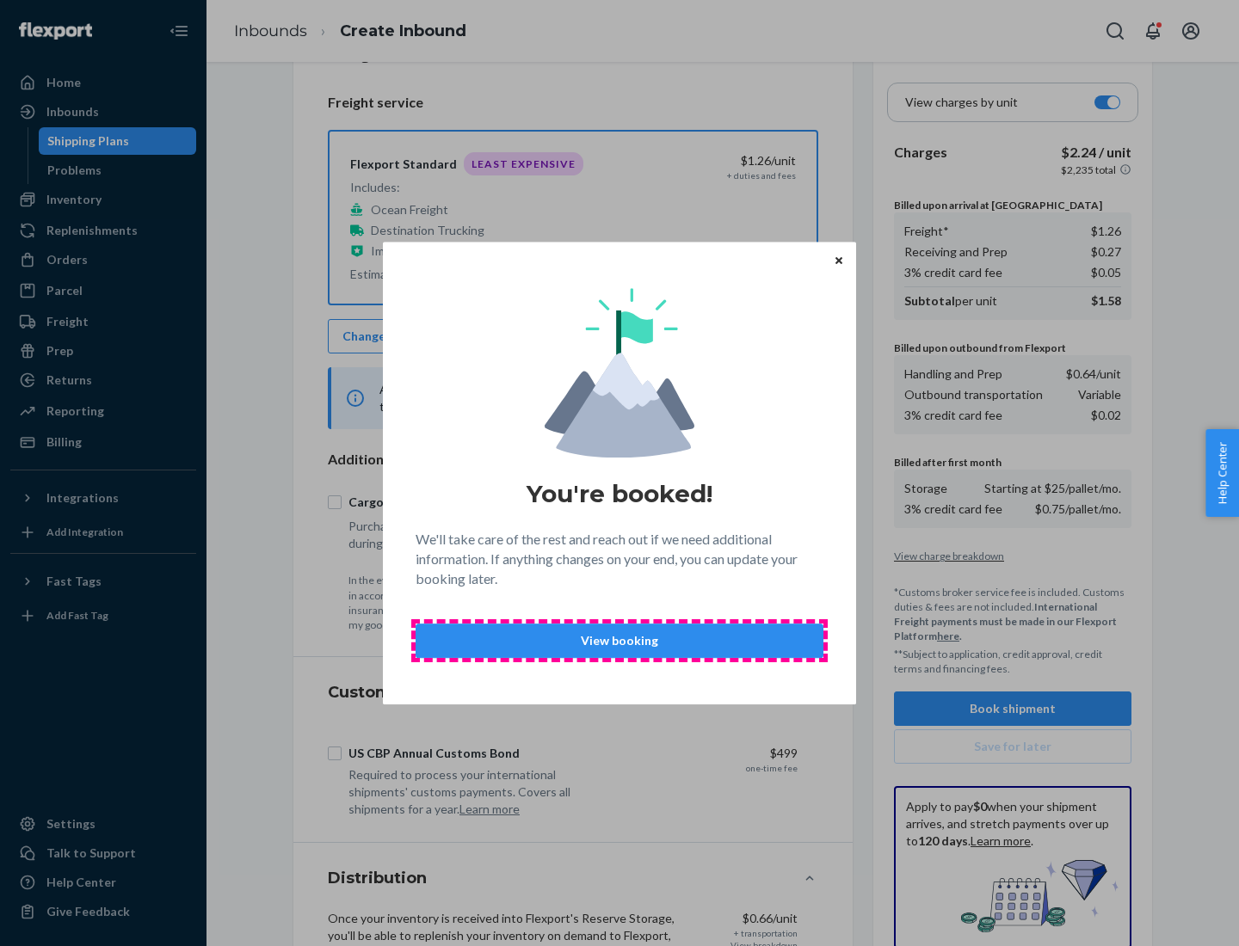
click at [619, 640] on p "View booking" at bounding box center [619, 640] width 379 height 17
